Goal: Communication & Community: Ask a question

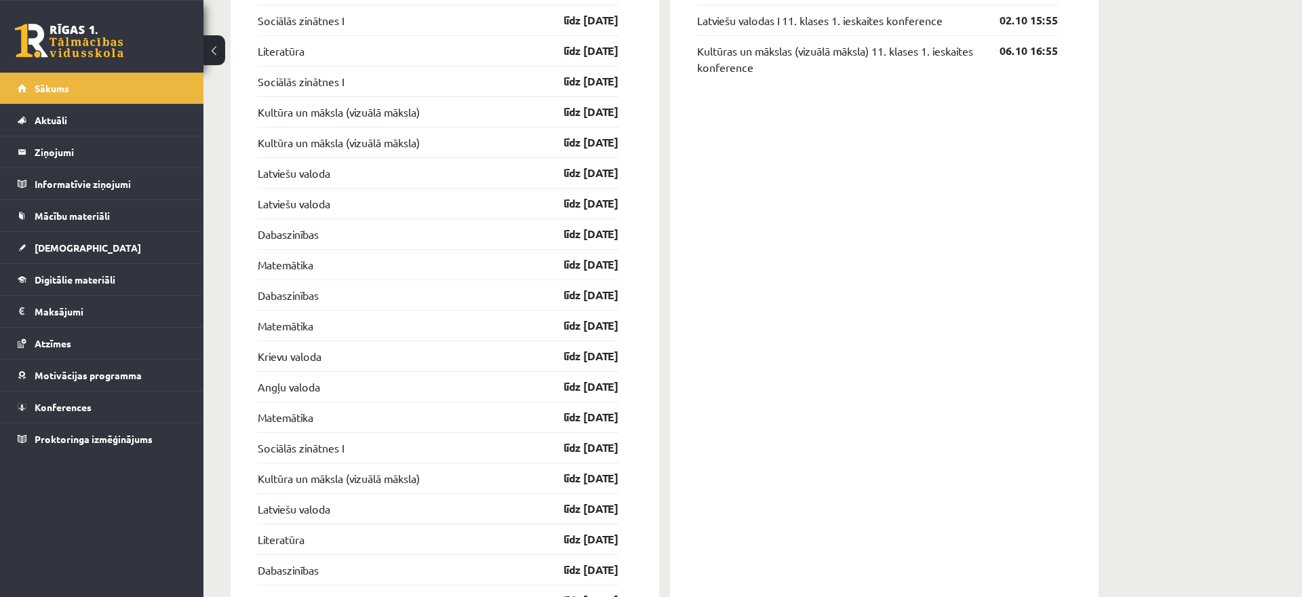
scroll to position [1219, 0]
click at [306, 263] on link "Matemātika" at bounding box center [286, 264] width 56 height 16
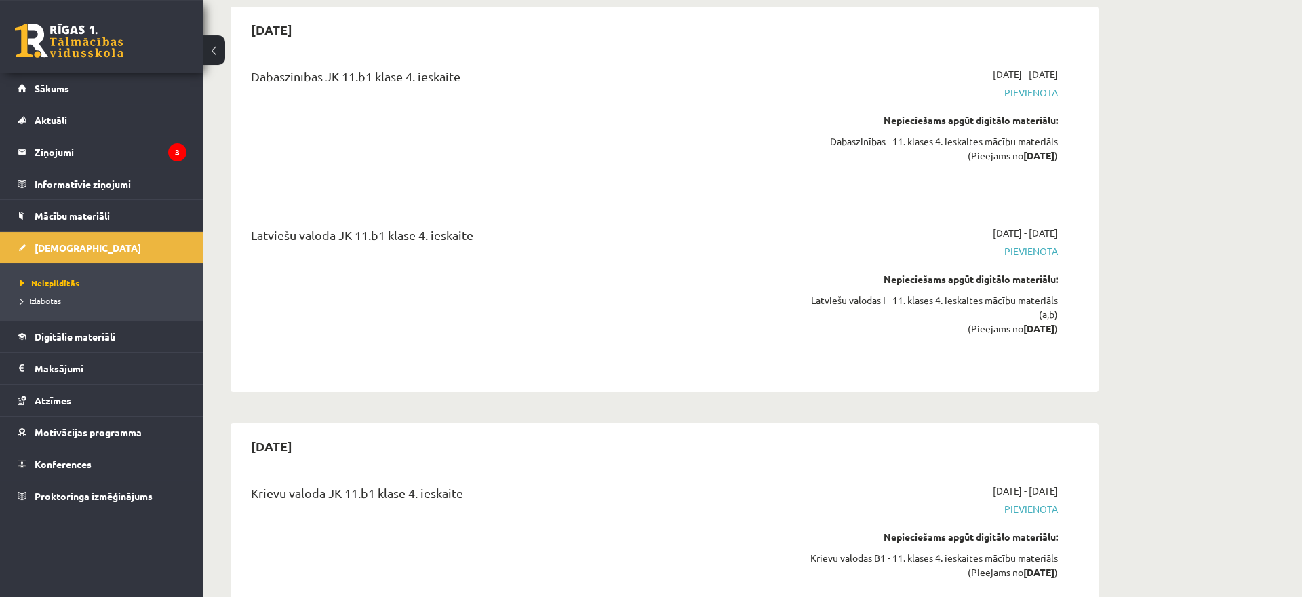
scroll to position [8377, 0]
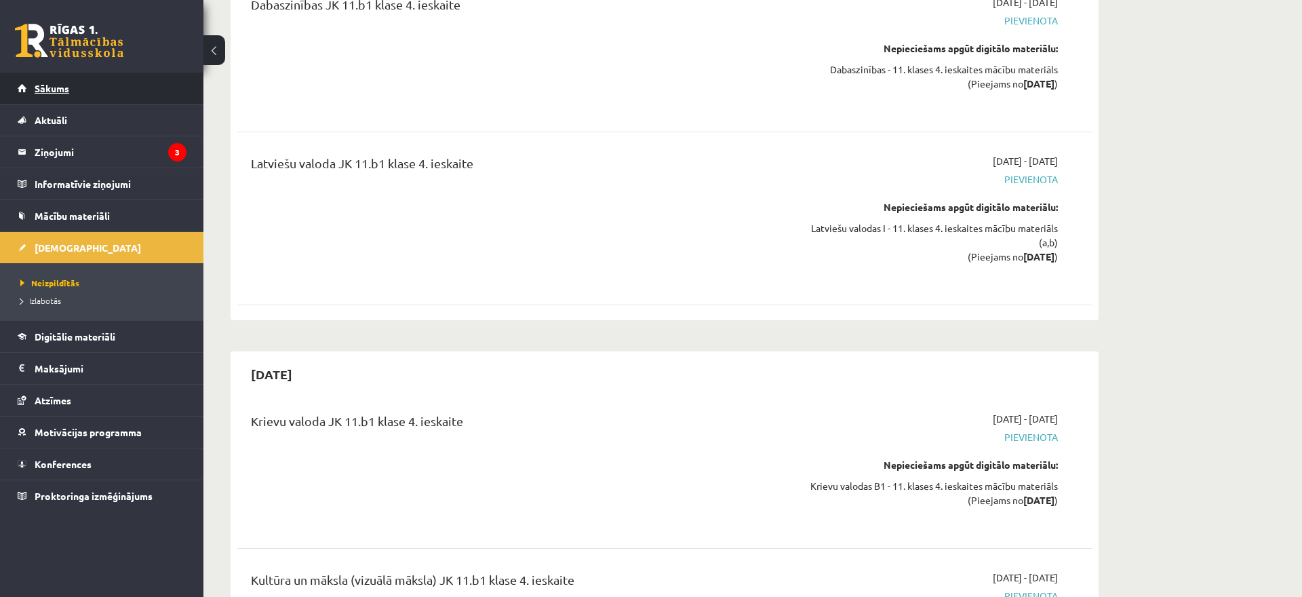
click at [41, 94] on link "Sākums" at bounding box center [102, 88] width 169 height 31
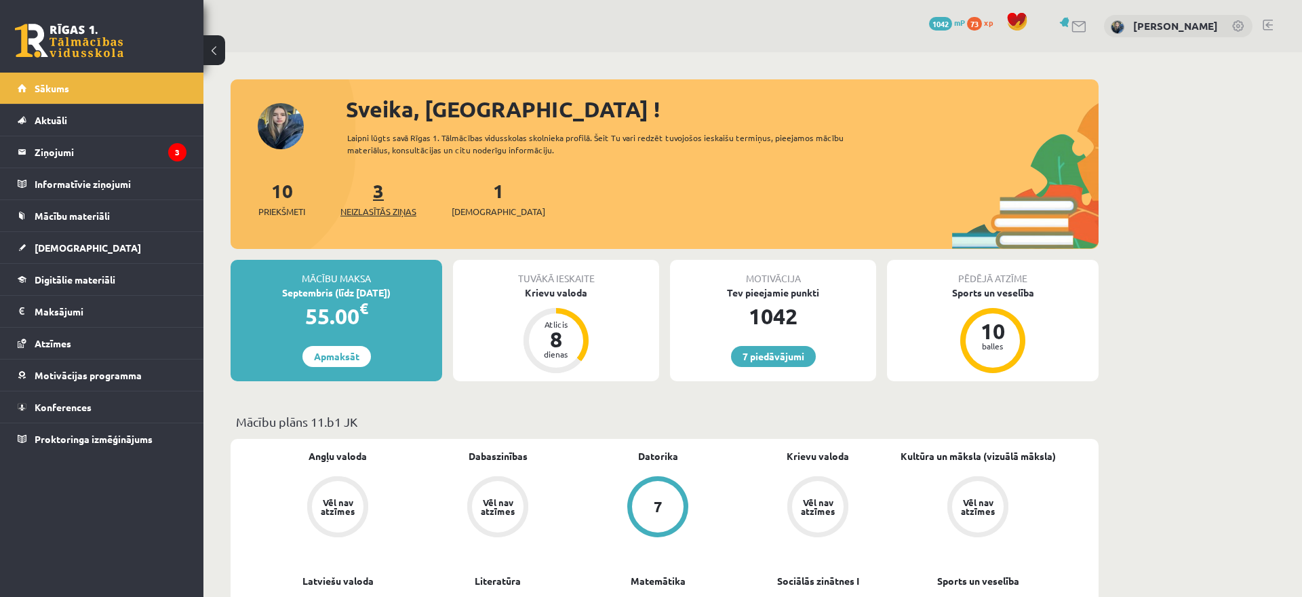
click at [376, 184] on link "3 Neizlasītās ziņas" at bounding box center [378, 198] width 76 height 40
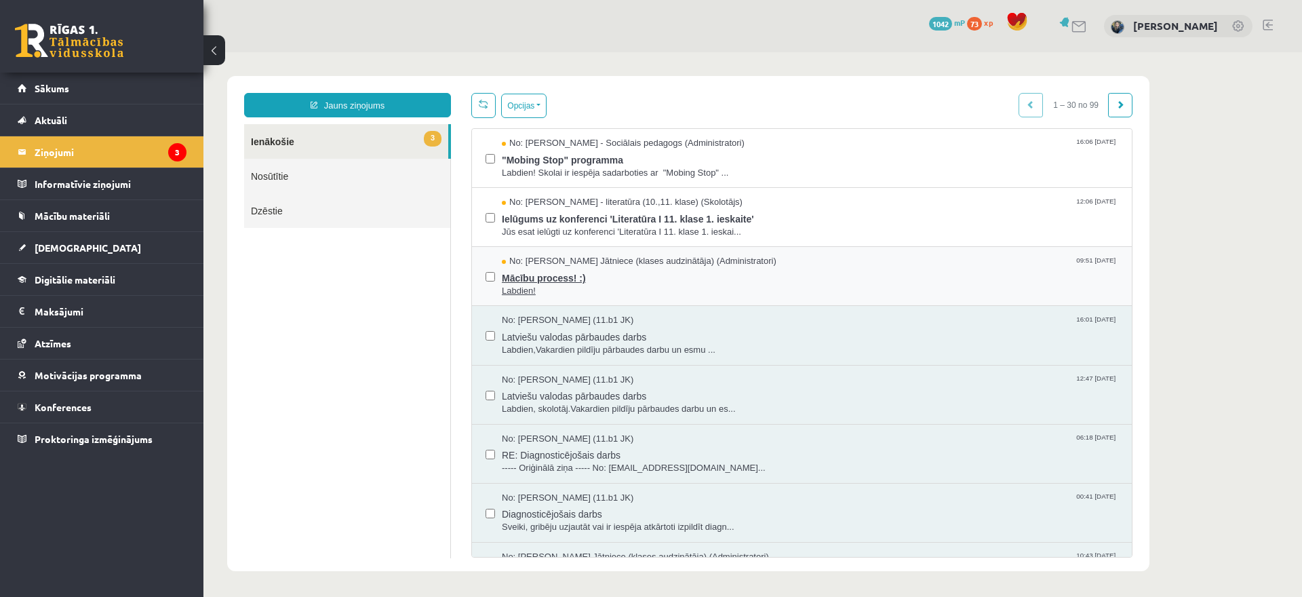
click at [639, 264] on span "No: Anda Laine Jātniece (klases audzinātāja) (Administratori)" at bounding box center [639, 261] width 275 height 13
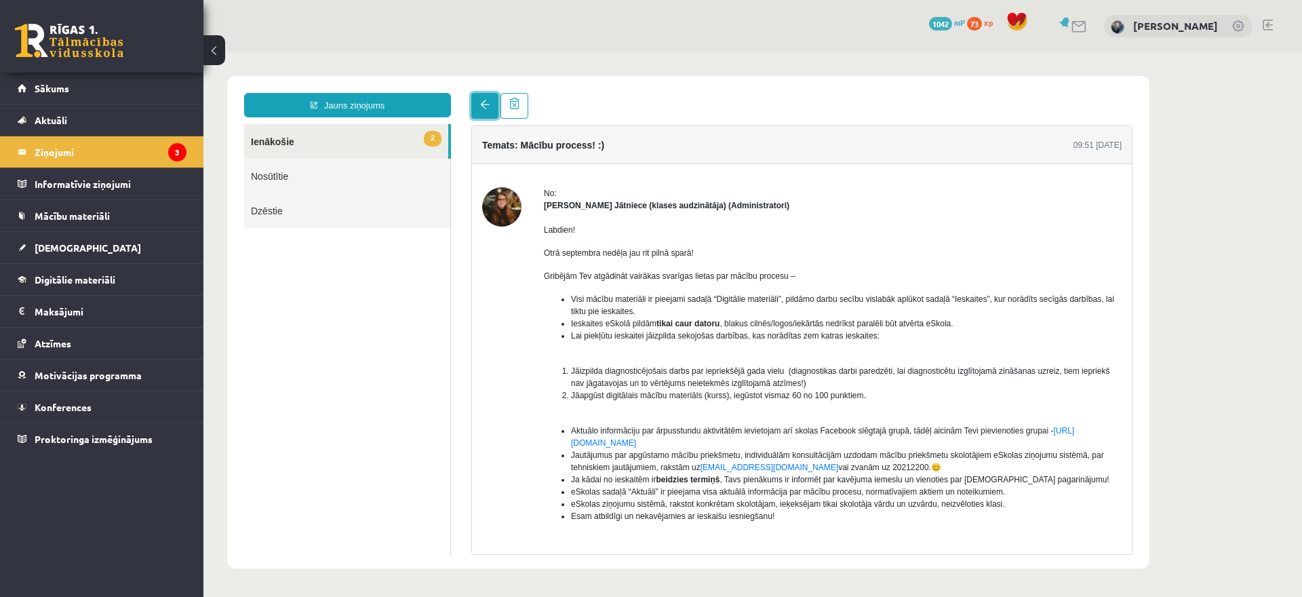
click at [487, 113] on link at bounding box center [484, 106] width 27 height 26
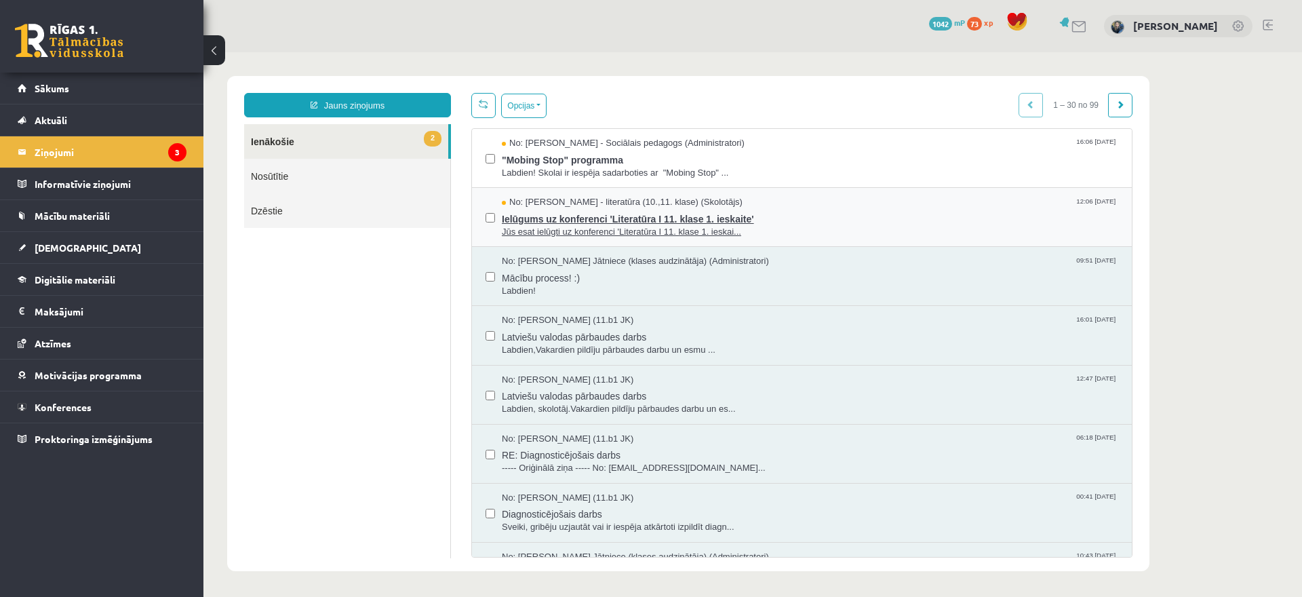
click at [590, 222] on span "Ielūgums uz konferenci 'Literatūra I 11. klase 1. ieskaite'" at bounding box center [810, 217] width 616 height 17
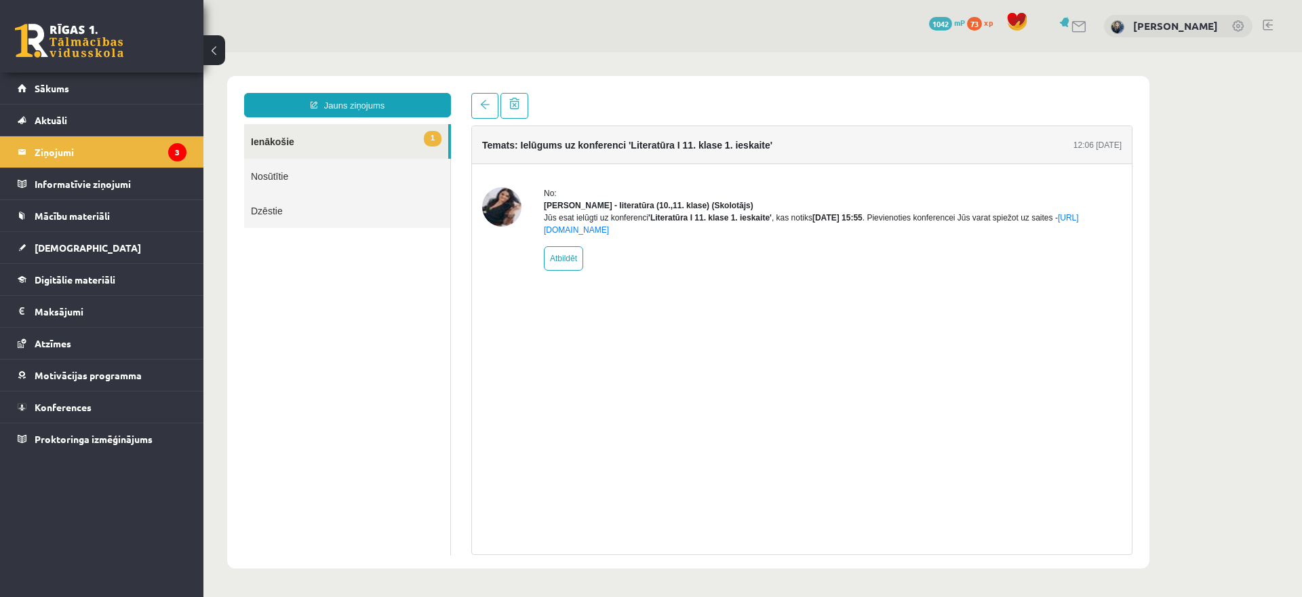
click at [498, 199] on img at bounding box center [501, 206] width 39 height 39
click at [119, 102] on link "Sākums" at bounding box center [102, 88] width 169 height 31
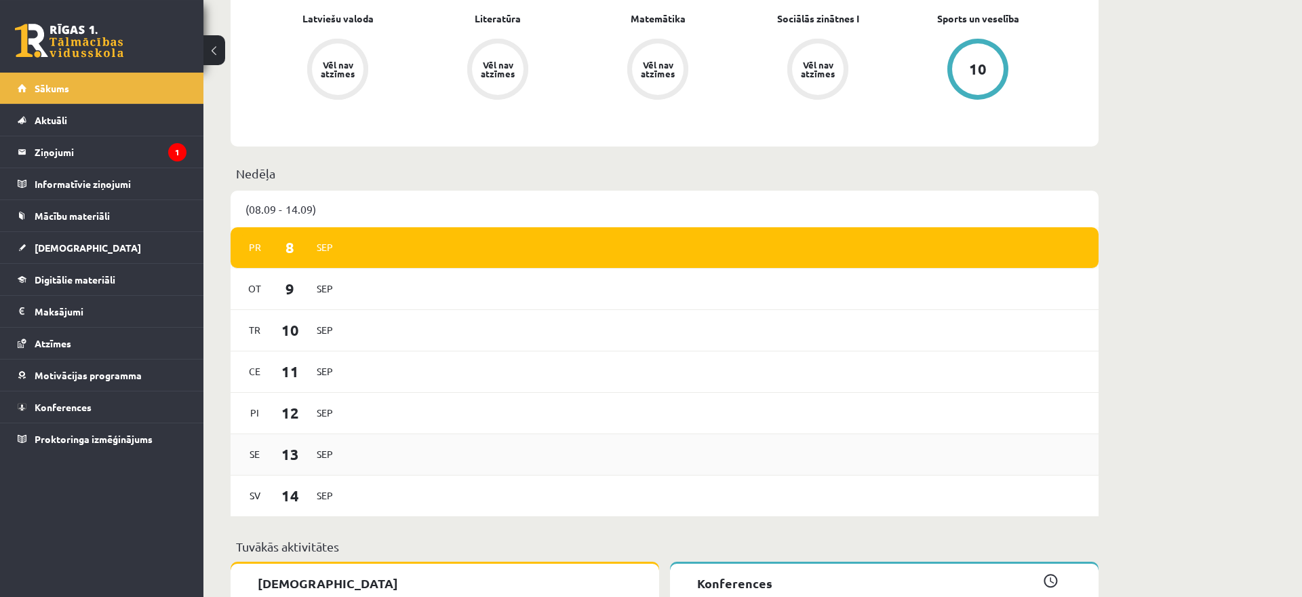
scroll to position [561, 0]
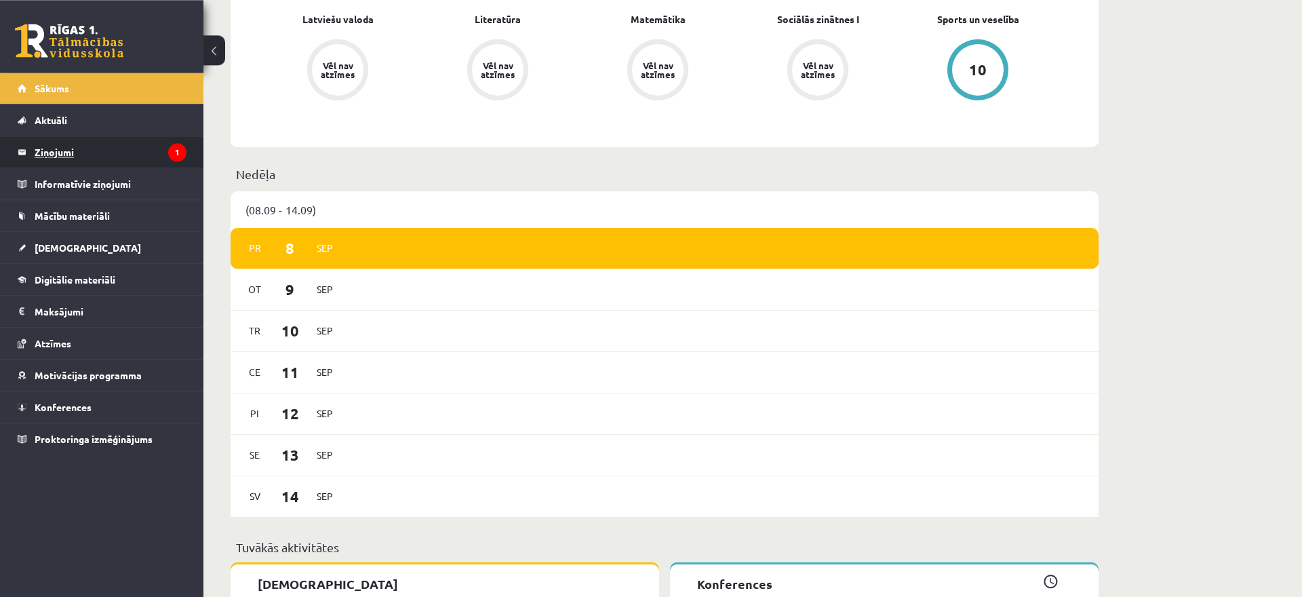
click at [30, 167] on link "Ziņojumi 1" at bounding box center [102, 151] width 169 height 31
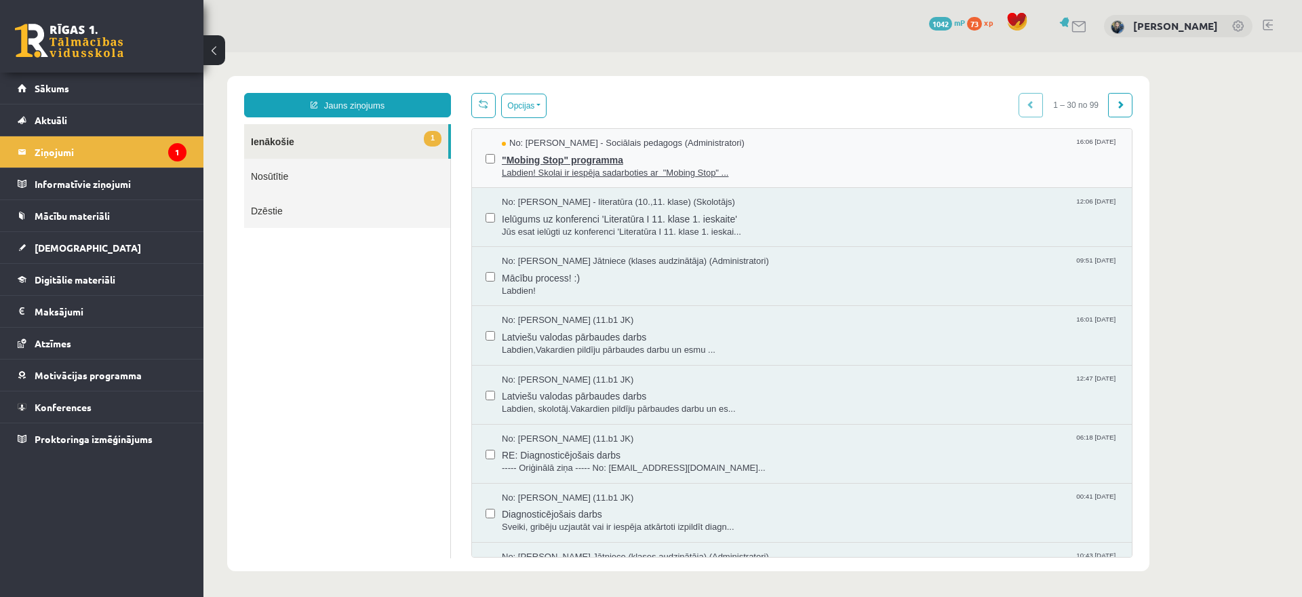
click at [588, 162] on span ""Mobing Stop" programma" at bounding box center [810, 158] width 616 height 17
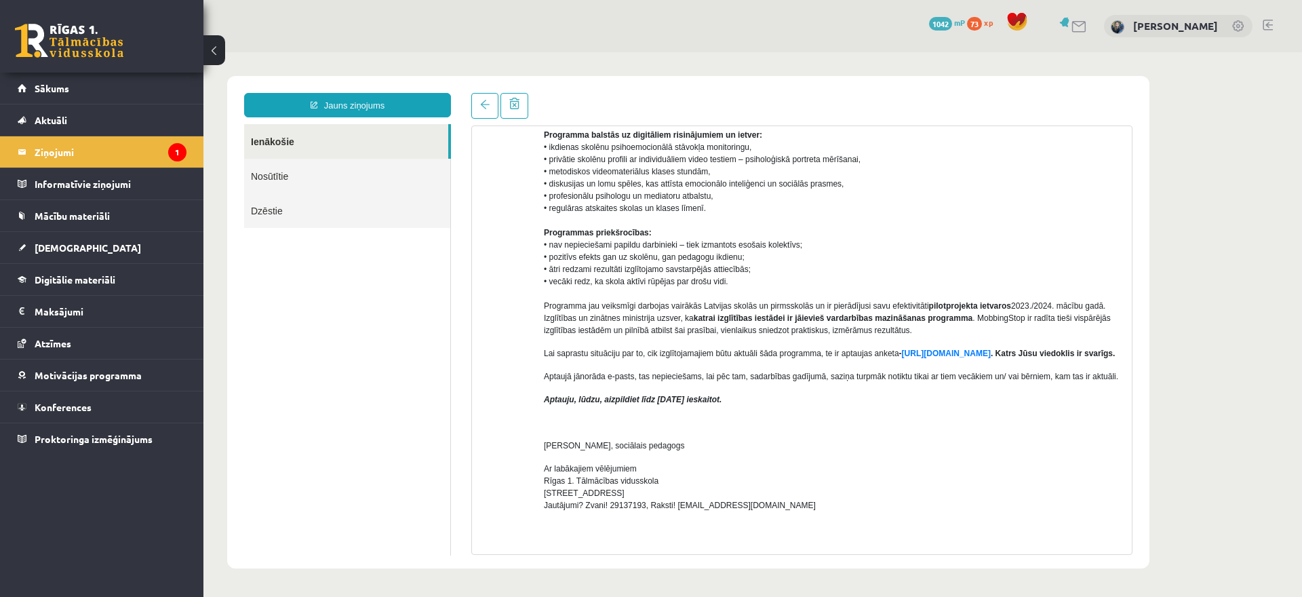
scroll to position [165, 0]
click at [65, 89] on span "Sākums" at bounding box center [52, 88] width 35 height 12
